Goal: Task Accomplishment & Management: Use online tool/utility

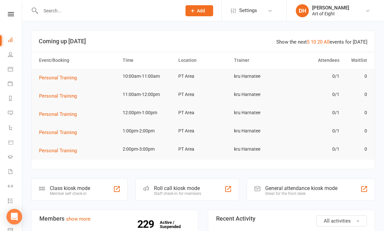
click at [72, 188] on div "Class kiosk mode" at bounding box center [70, 188] width 40 height 6
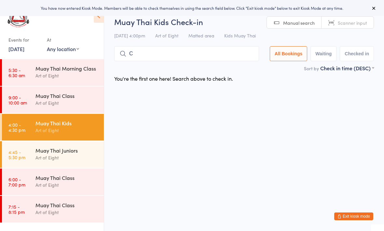
type input "Ch"
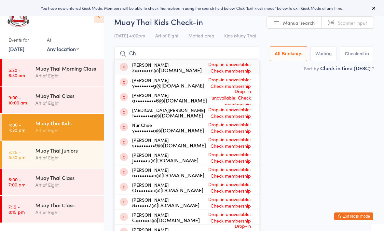
click at [52, 98] on div "Muay Thai Class" at bounding box center [66, 95] width 63 height 7
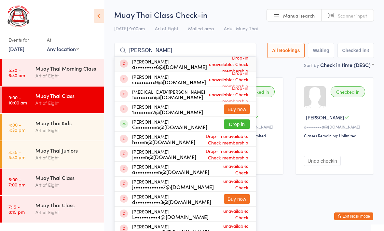
type input "[PERSON_NAME]"
click at [232, 127] on button "Drop in" at bounding box center [237, 123] width 26 height 9
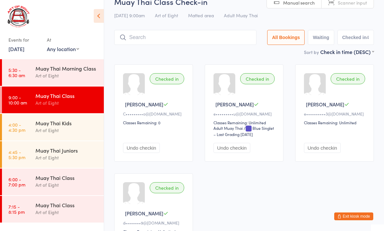
scroll to position [12, 0]
click at [177, 44] on input "search" at bounding box center [185, 38] width 142 height 15
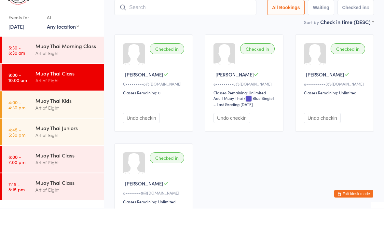
scroll to position [21, 0]
click at [166, 22] on input "search" at bounding box center [185, 29] width 142 height 15
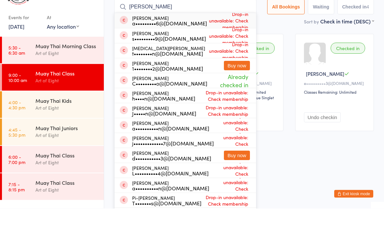
type input "[PERSON_NAME]"
